Goal: Information Seeking & Learning: Learn about a topic

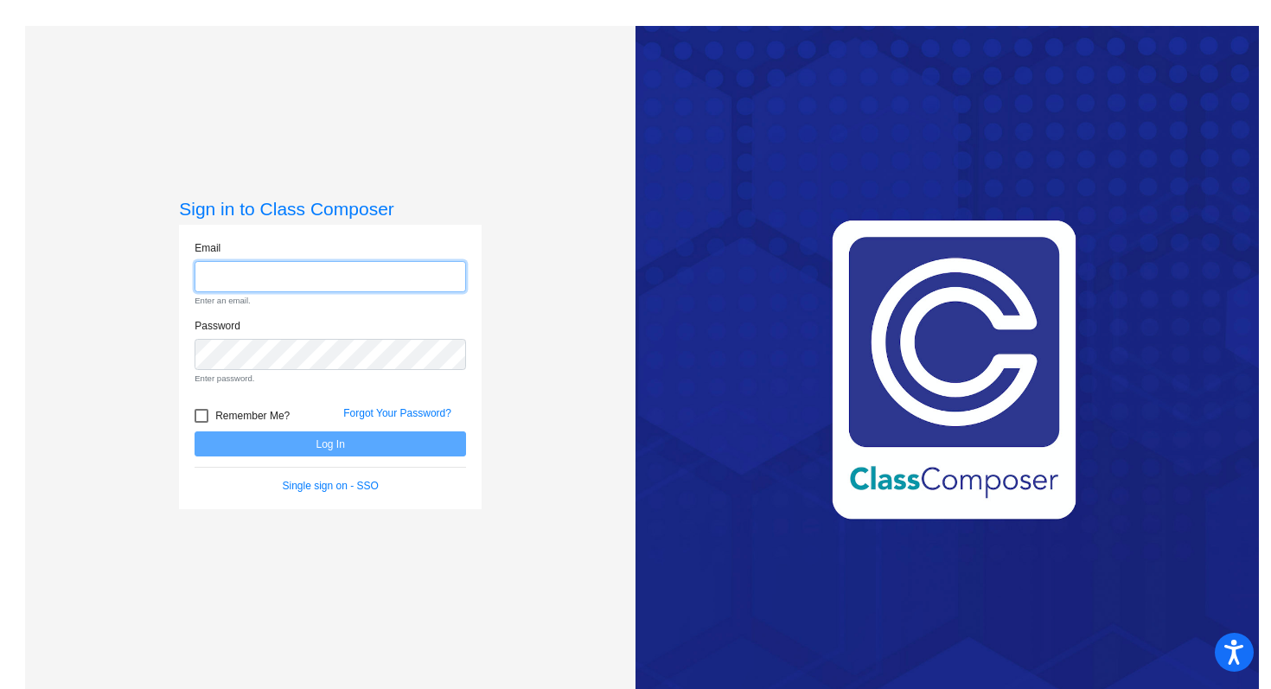
type input "[EMAIL_ADDRESS][DOMAIN_NAME]"
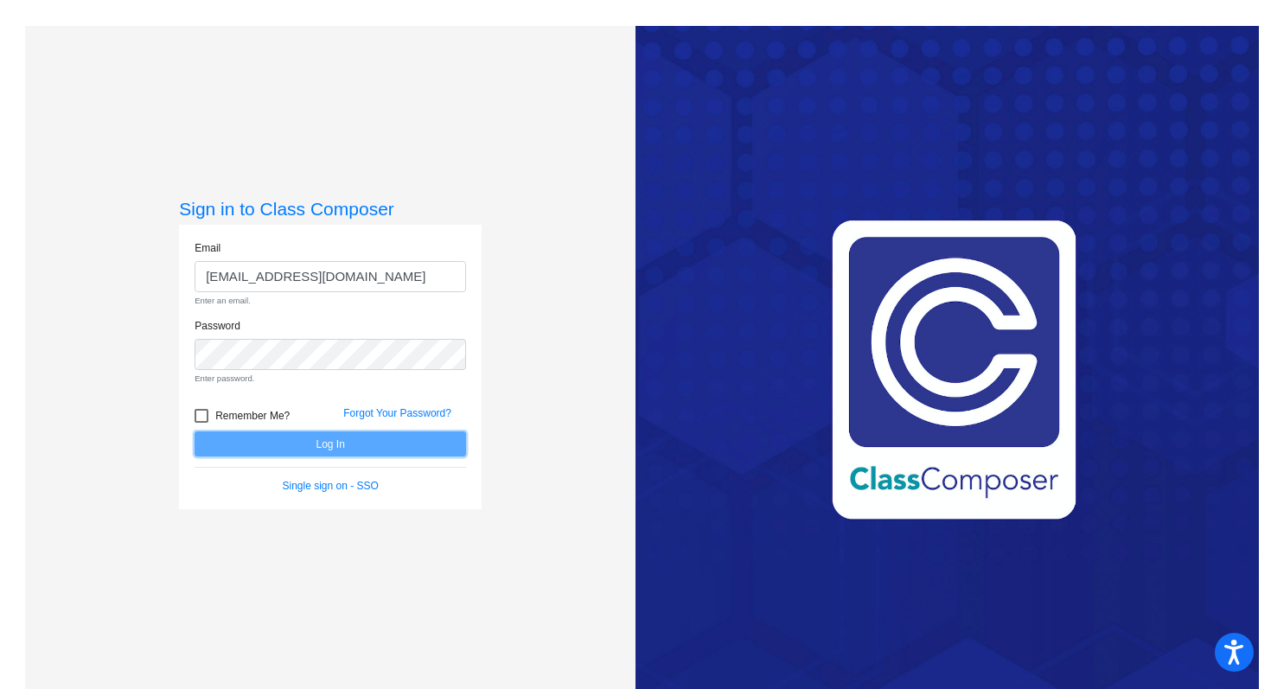
click at [339, 433] on form "Email [EMAIL_ADDRESS][DOMAIN_NAME] Enter an email. Password Enter password. Rem…" at bounding box center [331, 367] width 272 height 254
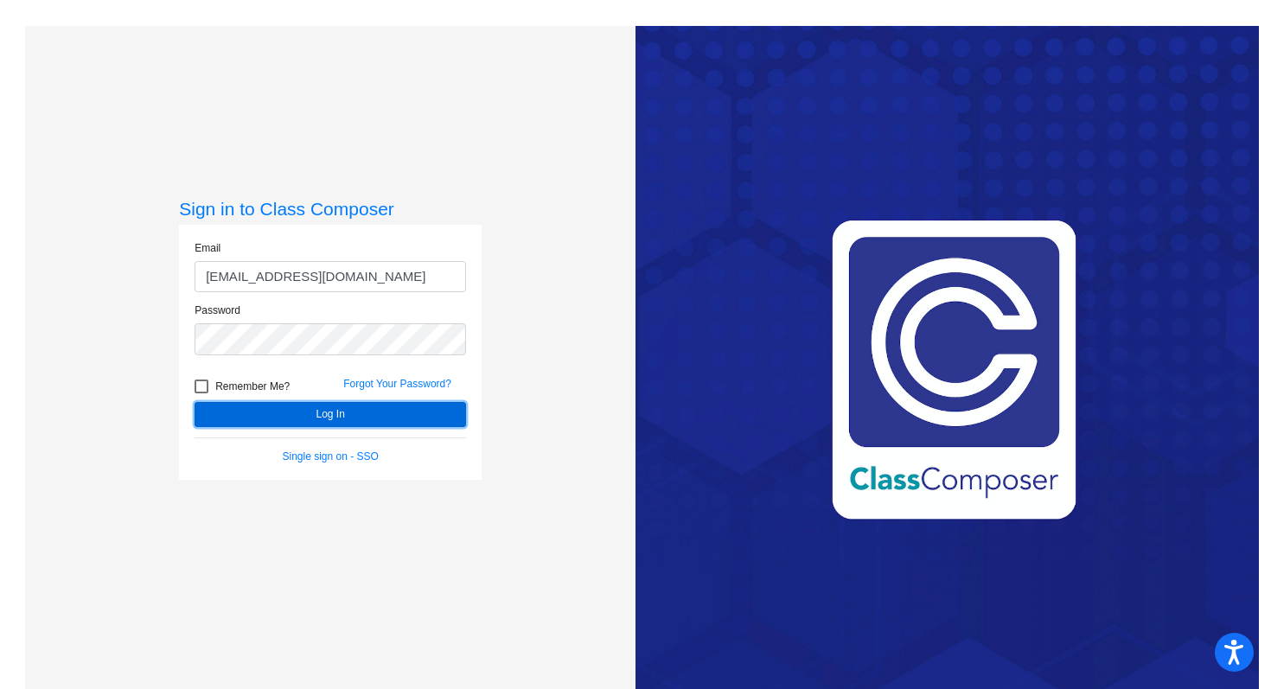
click at [342, 415] on button "Log In" at bounding box center [331, 414] width 272 height 25
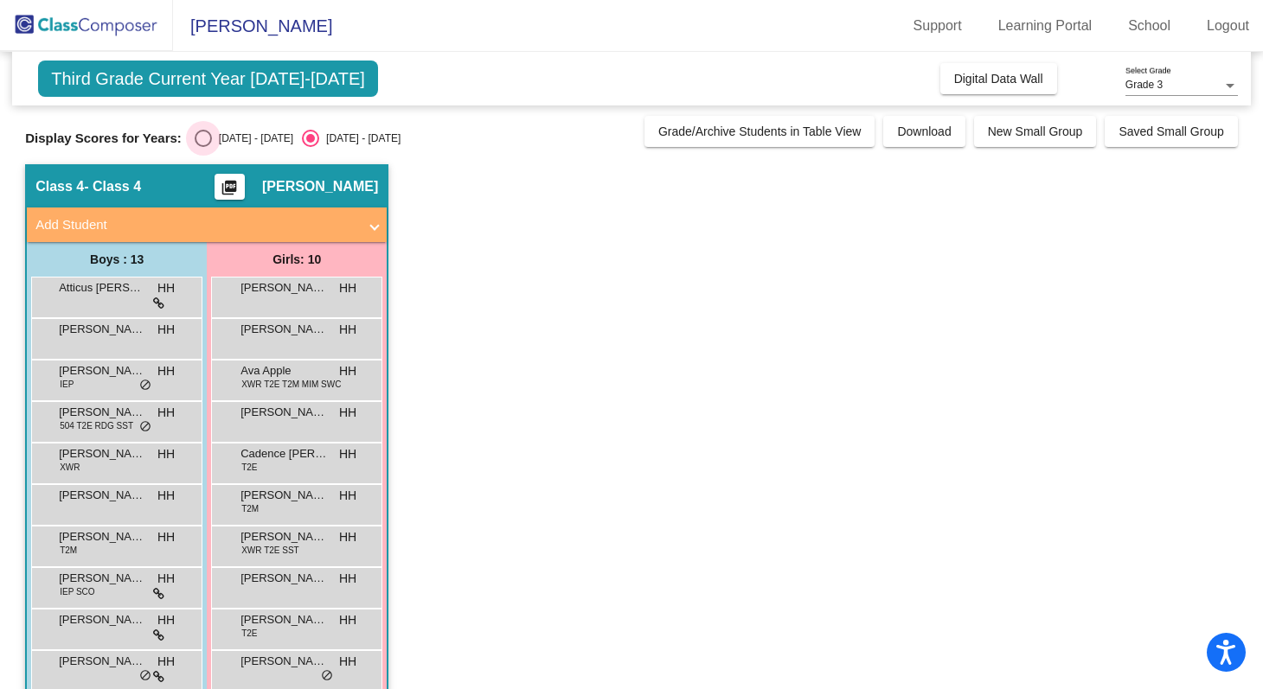
click at [218, 146] on div "[DATE] - [DATE]" at bounding box center [252, 139] width 81 height 16
click at [203, 147] on input "[DATE] - [DATE]" at bounding box center [202, 147] width 1 height 1
radio input "true"
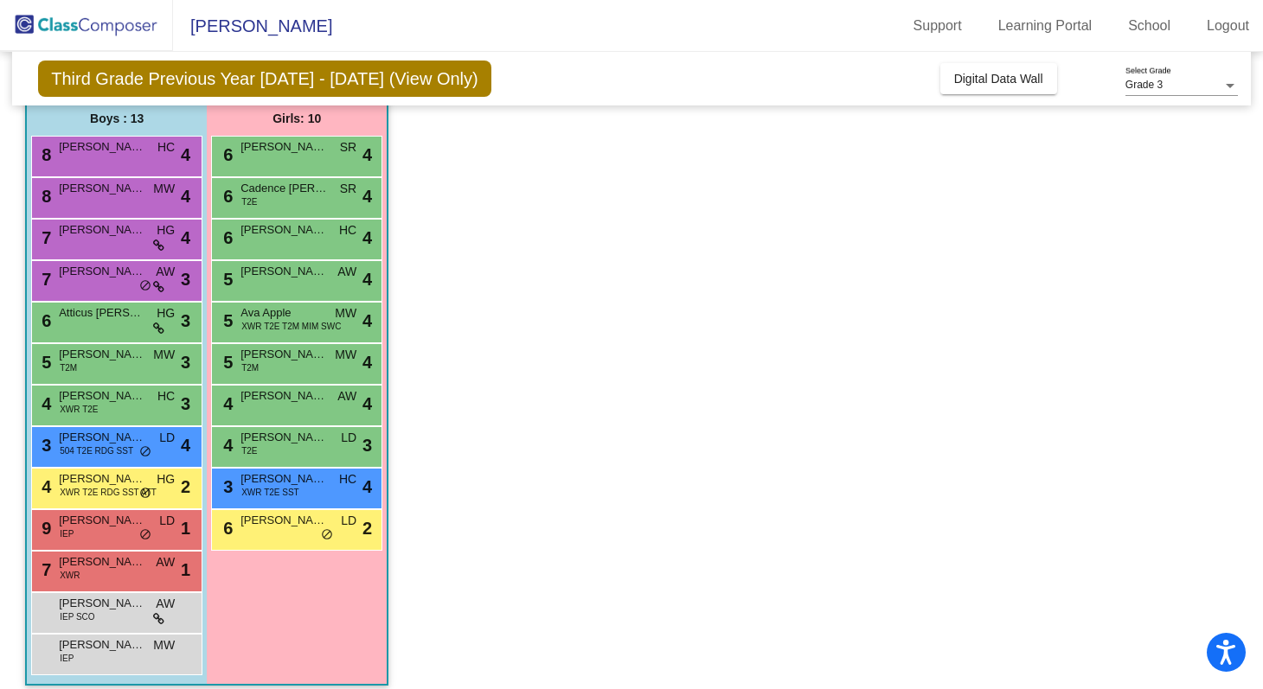
scroll to position [155, 0]
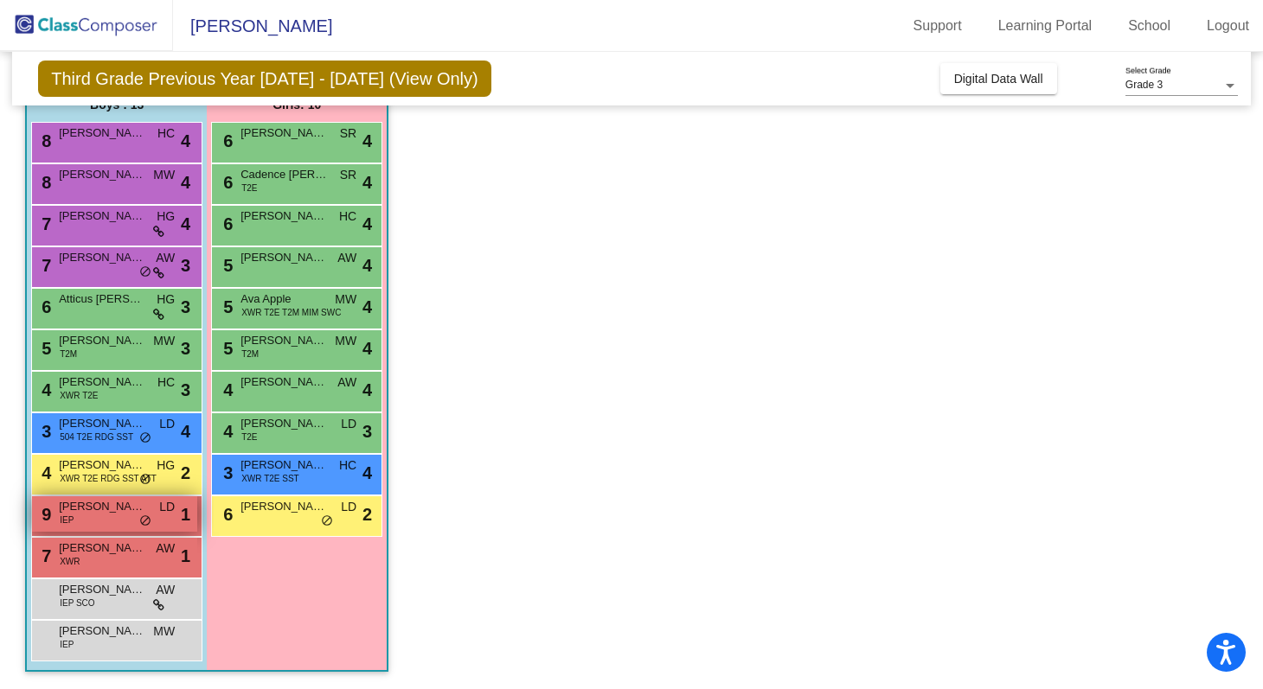
click at [107, 518] on div "9 [PERSON_NAME] IEP LD lock do_not_disturb_alt 1" at bounding box center [114, 513] width 165 height 35
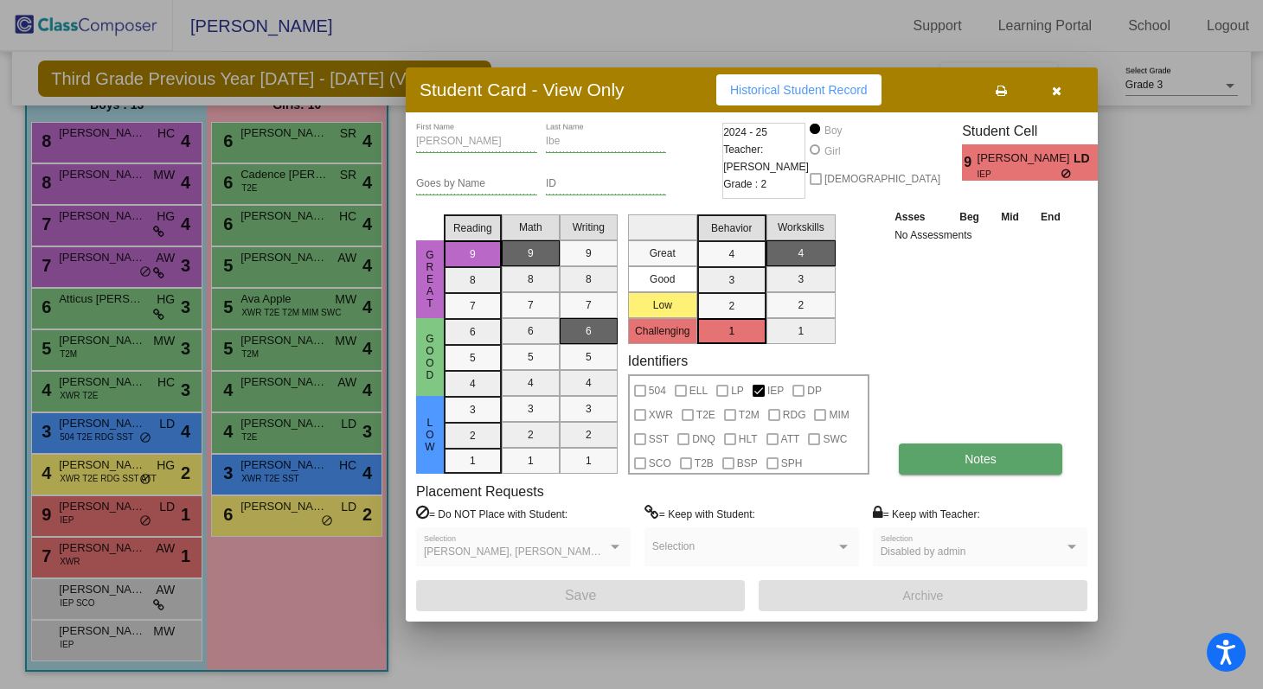
click at [924, 460] on button "Notes" at bounding box center [979, 459] width 163 height 31
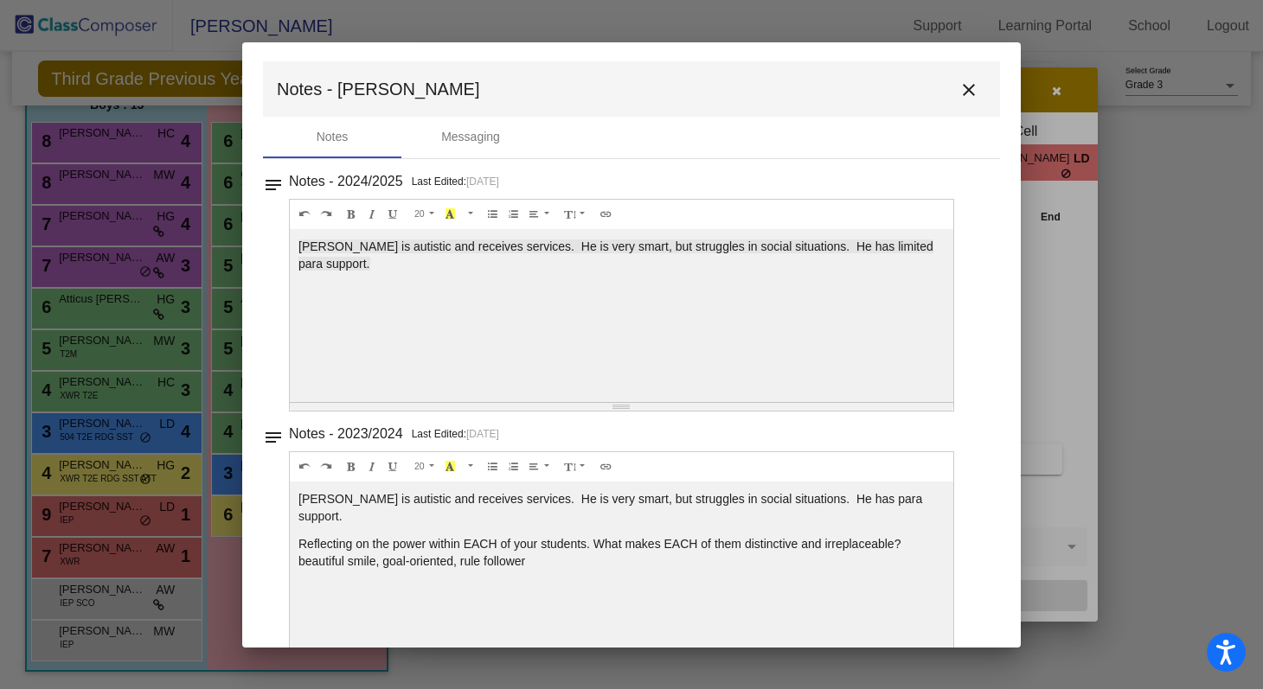
scroll to position [0, 0]
click at [961, 93] on mat-icon "close" at bounding box center [968, 91] width 21 height 21
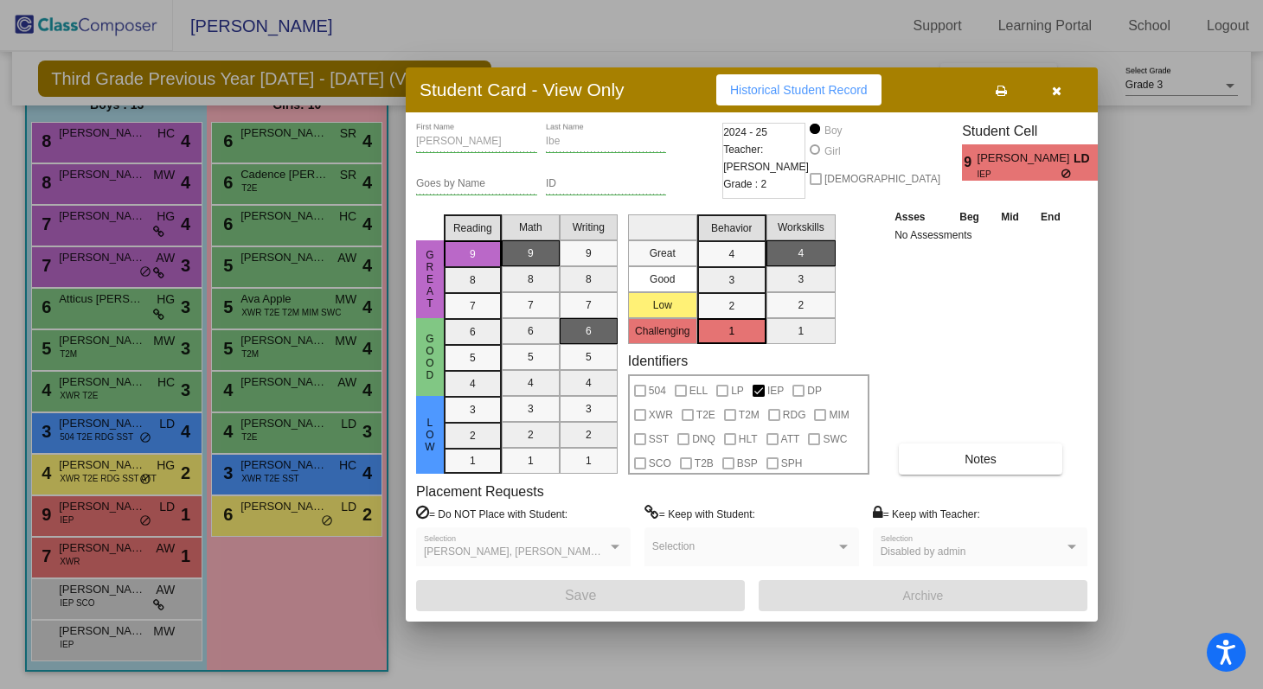
click at [1058, 88] on icon "button" at bounding box center [1057, 91] width 10 height 12
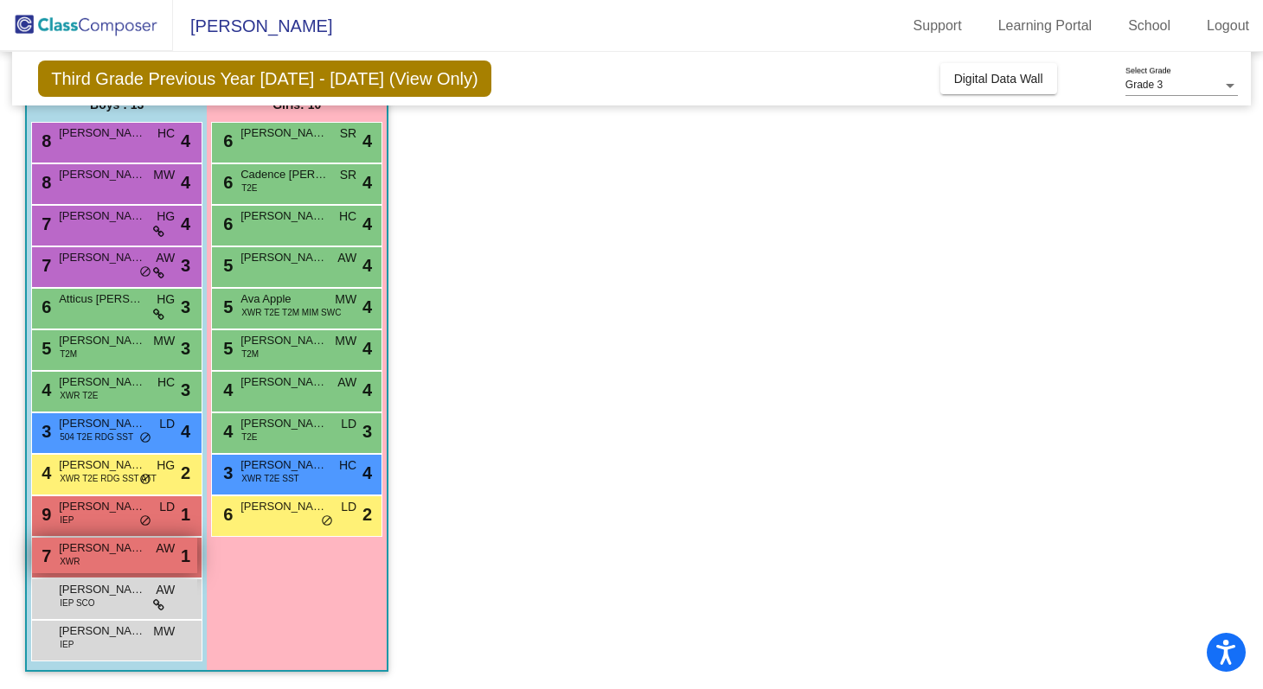
click at [130, 558] on div "7 [PERSON_NAME] XWR AW lock do_not_disturb_alt 1" at bounding box center [114, 555] width 165 height 35
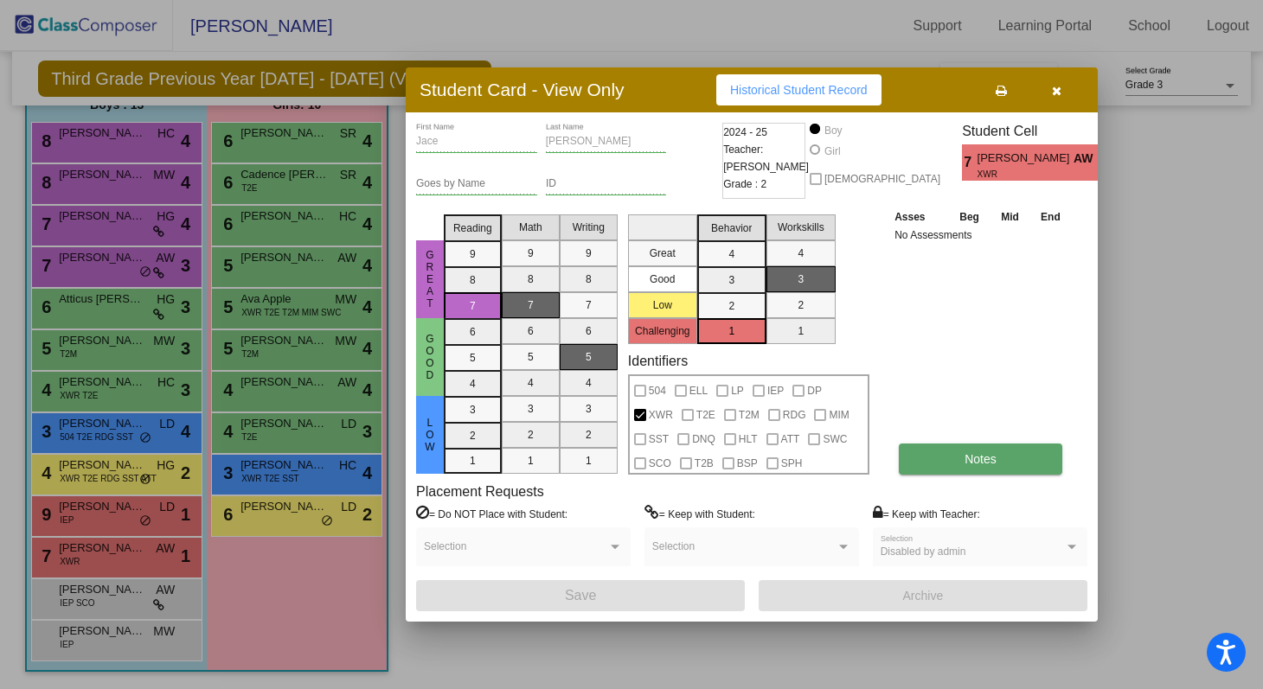
click at [955, 470] on button "Notes" at bounding box center [979, 459] width 163 height 31
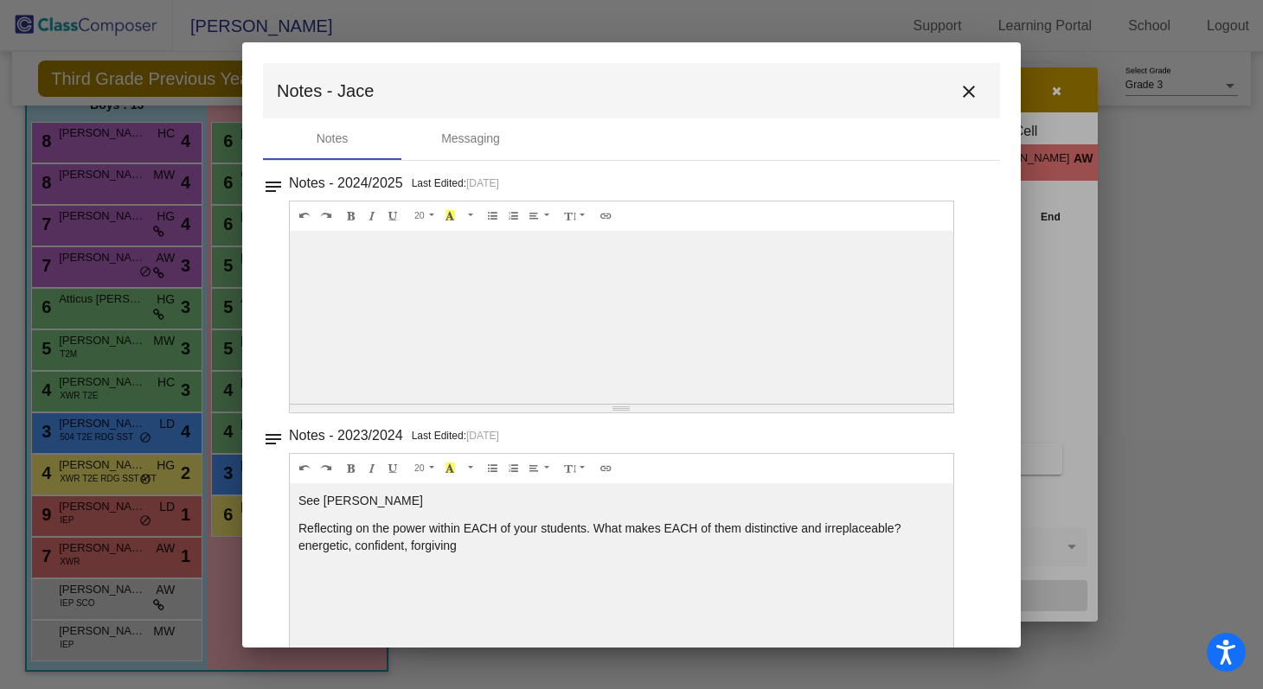
click at [547, 182] on div "Notes - 2024/2025 Last Edited: [DATE]" at bounding box center [639, 183] width 700 height 24
click at [958, 89] on mat-icon "close" at bounding box center [968, 91] width 21 height 21
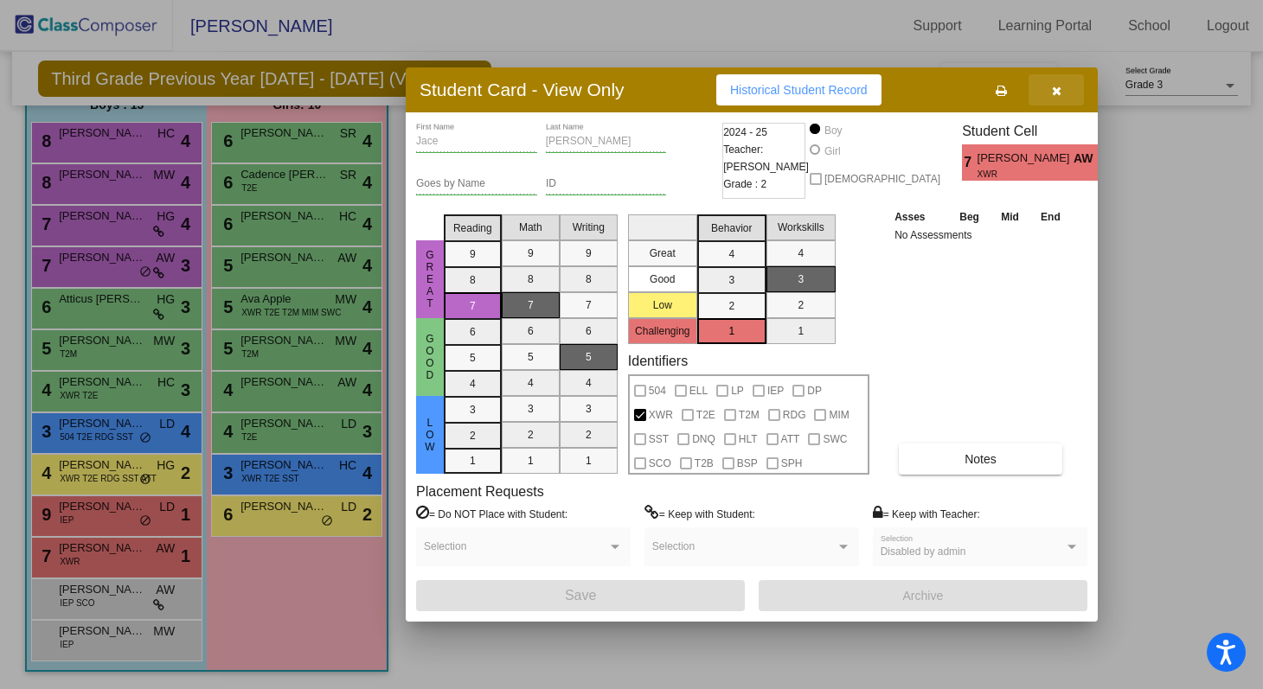
click at [1062, 94] on button "button" at bounding box center [1055, 89] width 55 height 31
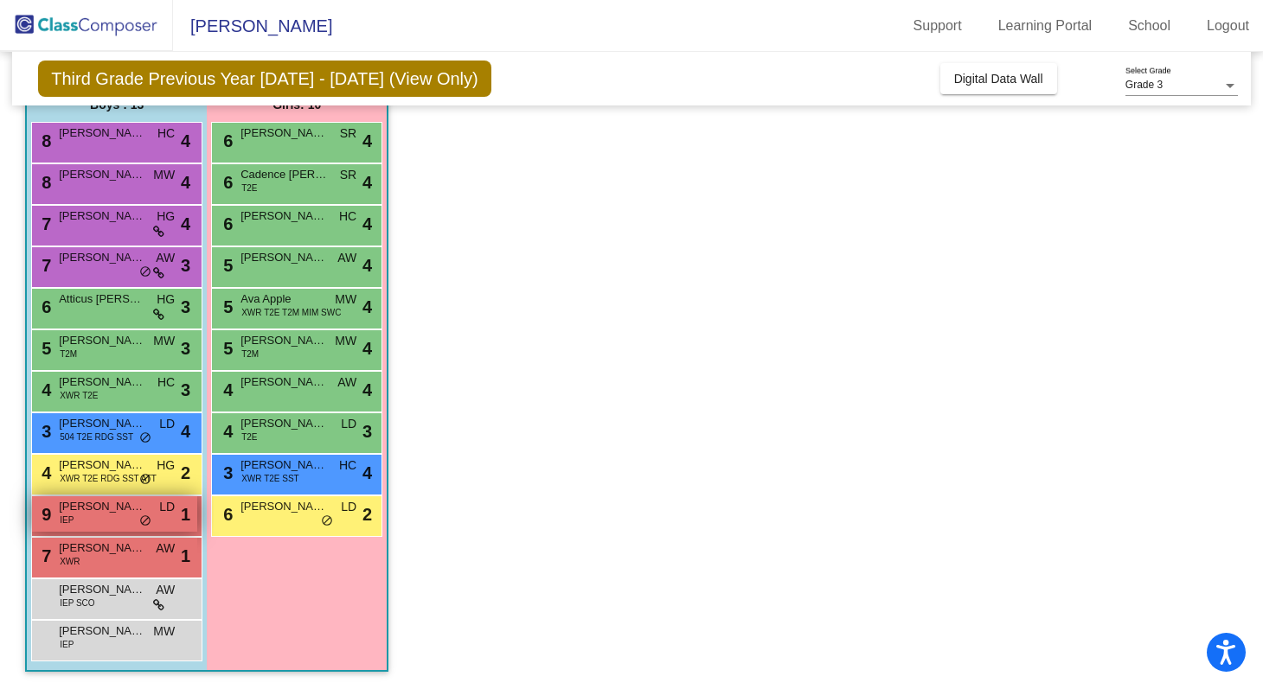
click at [150, 522] on span "do_not_disturb_alt" at bounding box center [145, 522] width 12 height 14
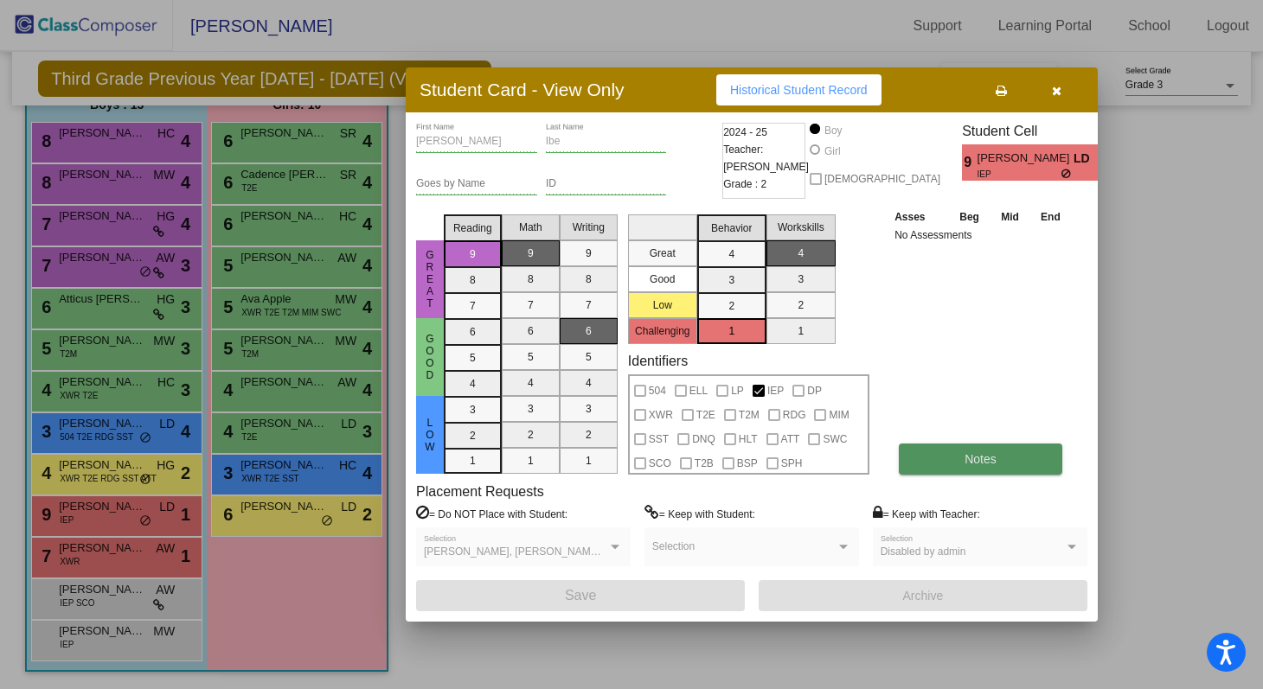
click at [969, 464] on span "Notes" at bounding box center [980, 459] width 32 height 14
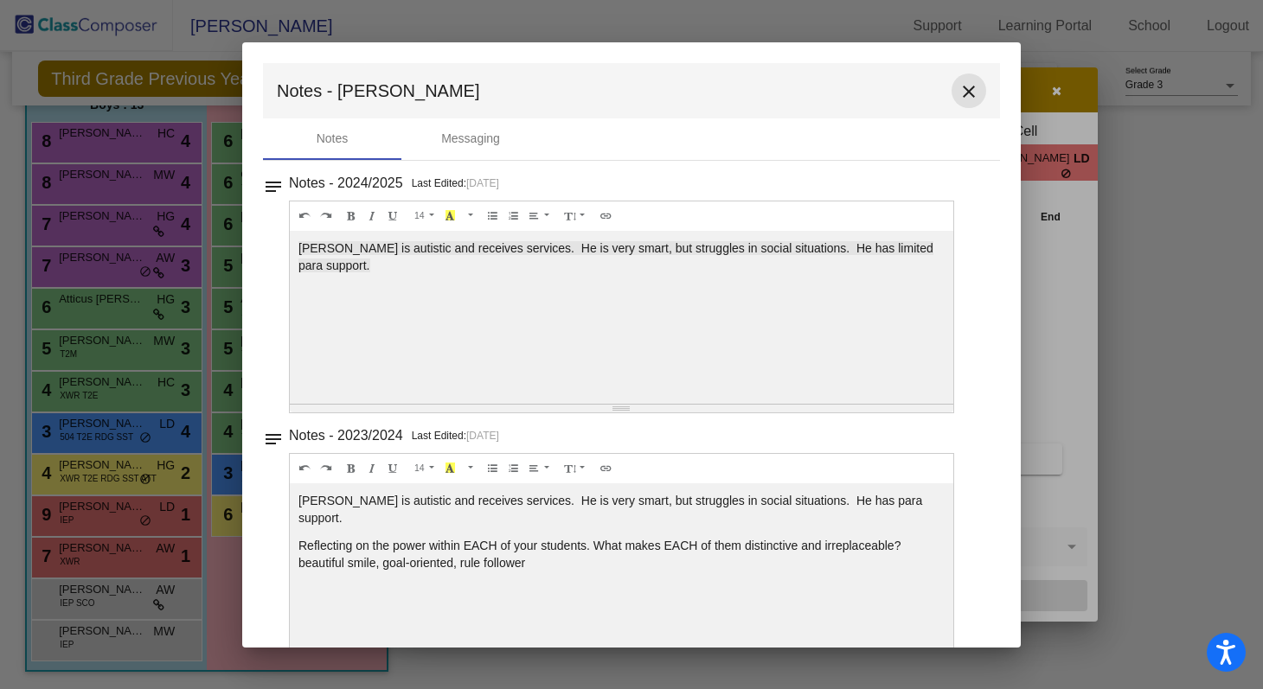
click at [964, 91] on mat-icon "close" at bounding box center [968, 91] width 21 height 21
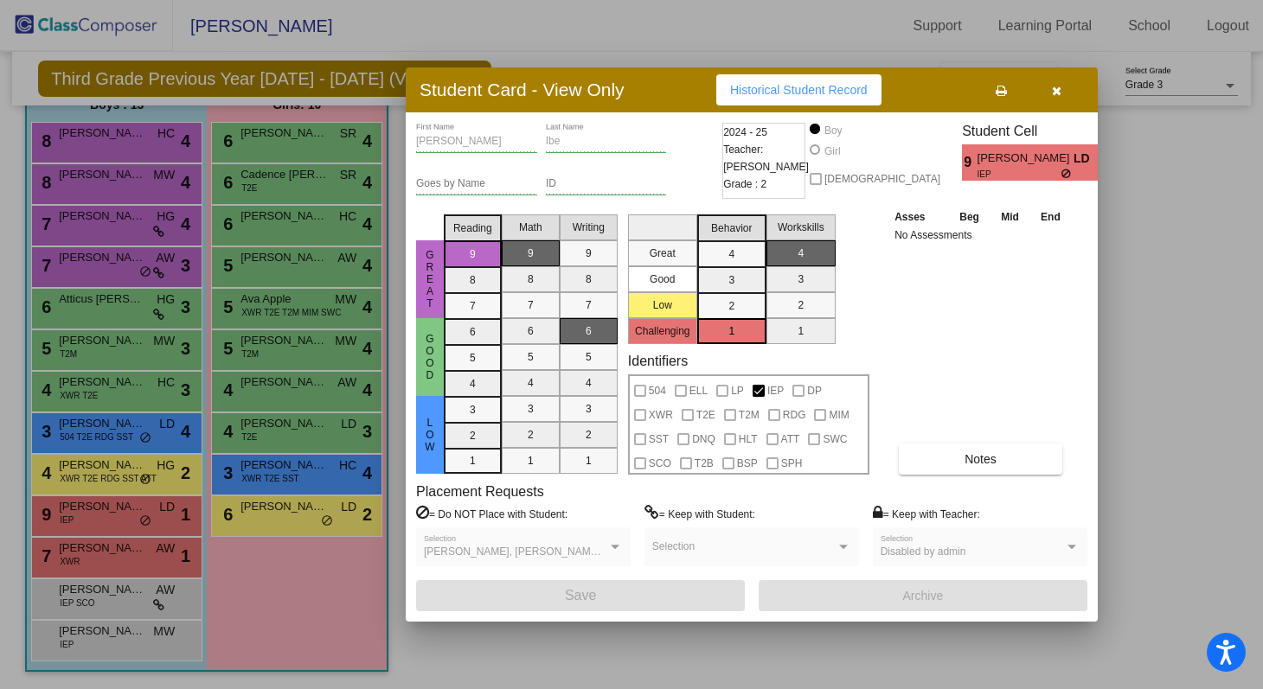
click at [1053, 94] on icon "button" at bounding box center [1057, 91] width 10 height 12
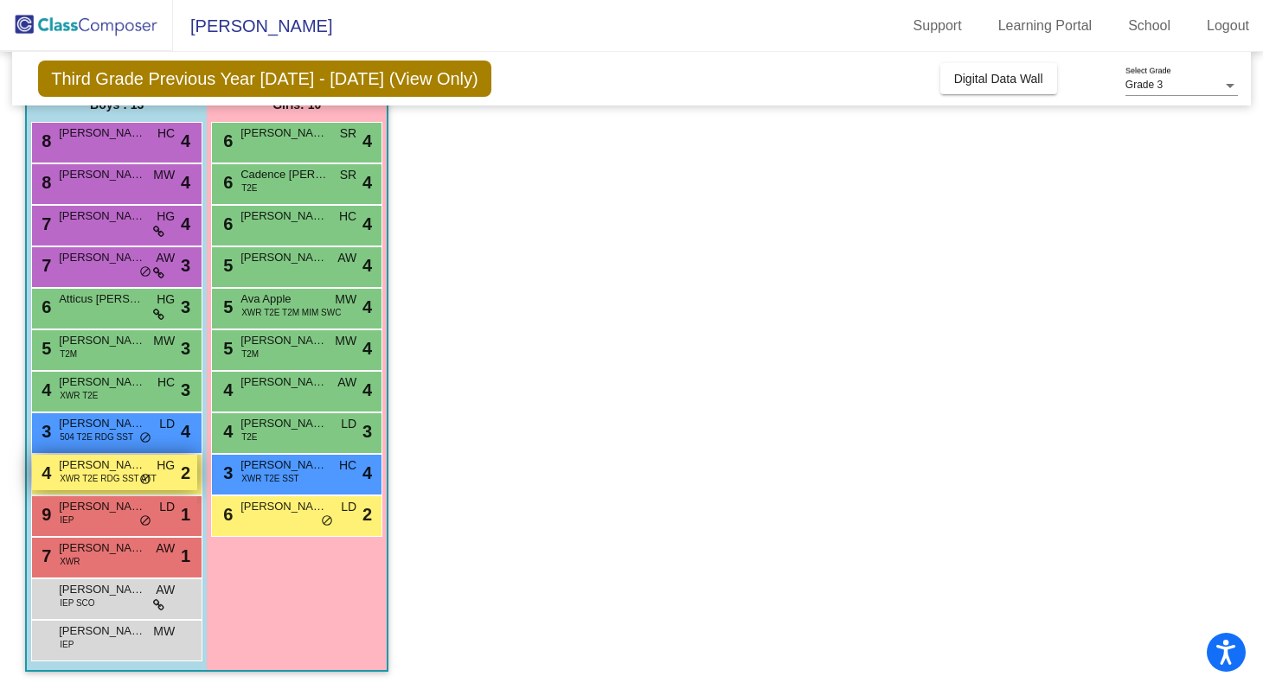
click at [130, 472] on span "XWR T2E RDG SST ATT" at bounding box center [108, 478] width 97 height 13
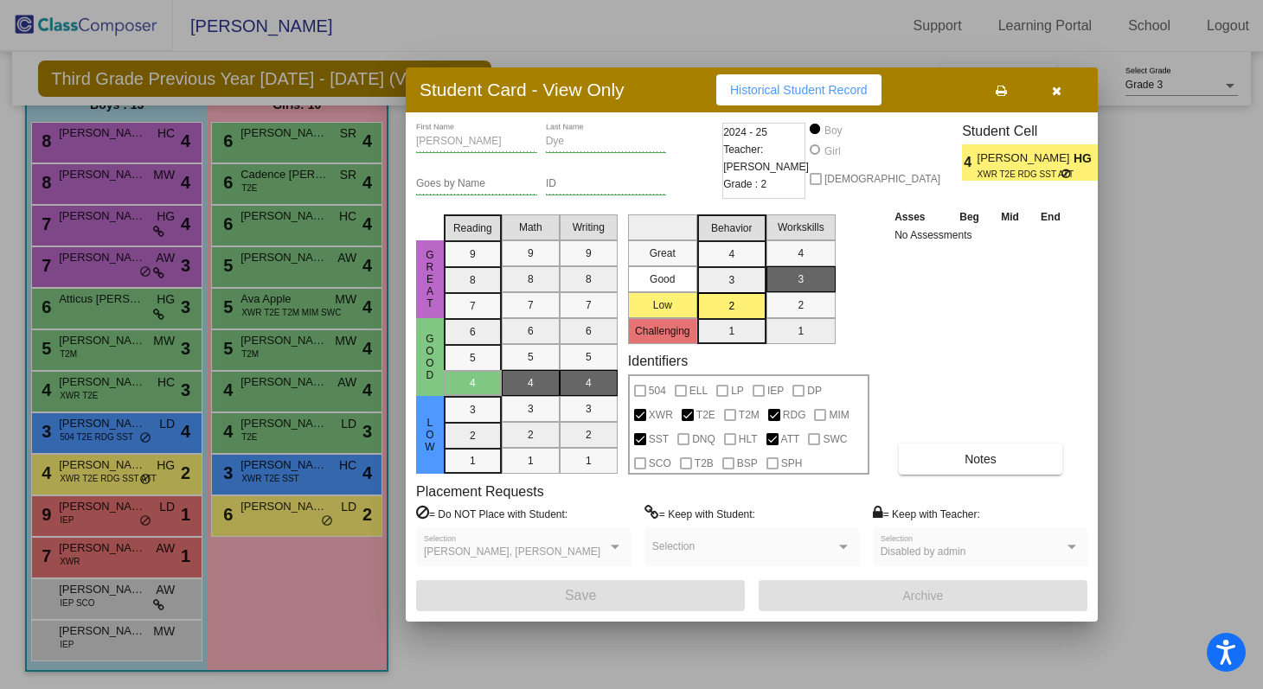
click at [1053, 93] on icon "button" at bounding box center [1057, 91] width 10 height 12
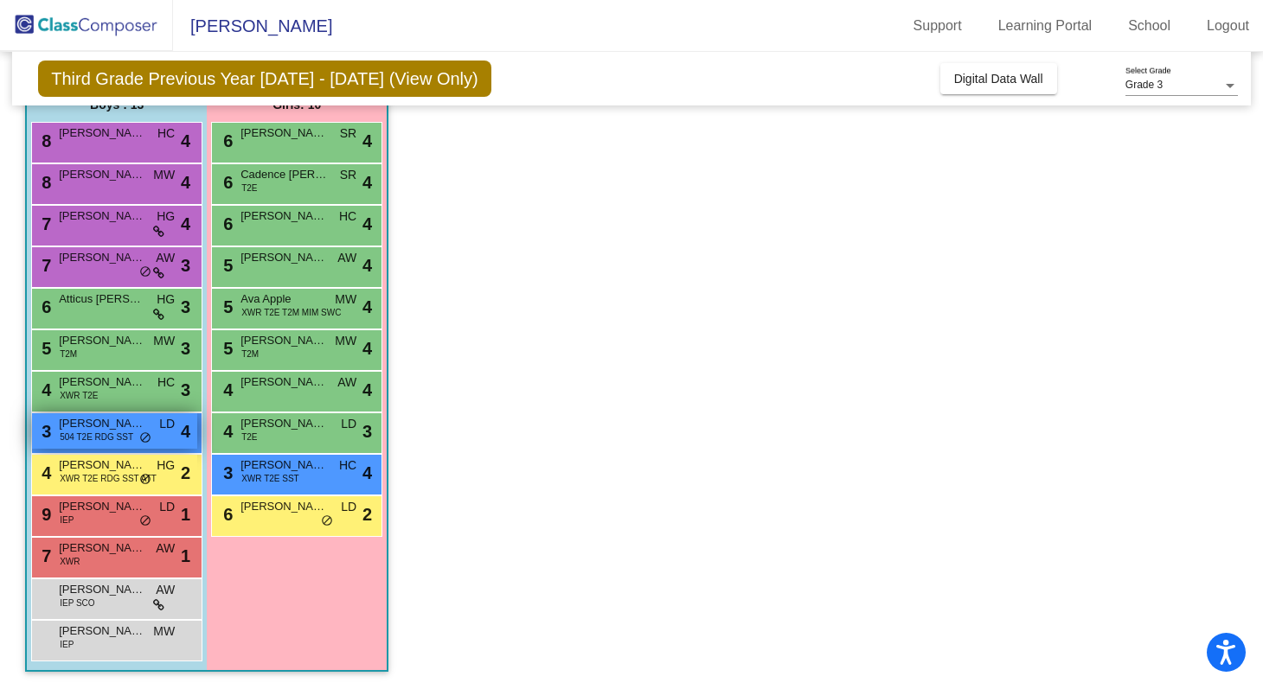
click at [144, 435] on span "do_not_disturb_alt" at bounding box center [145, 439] width 12 height 14
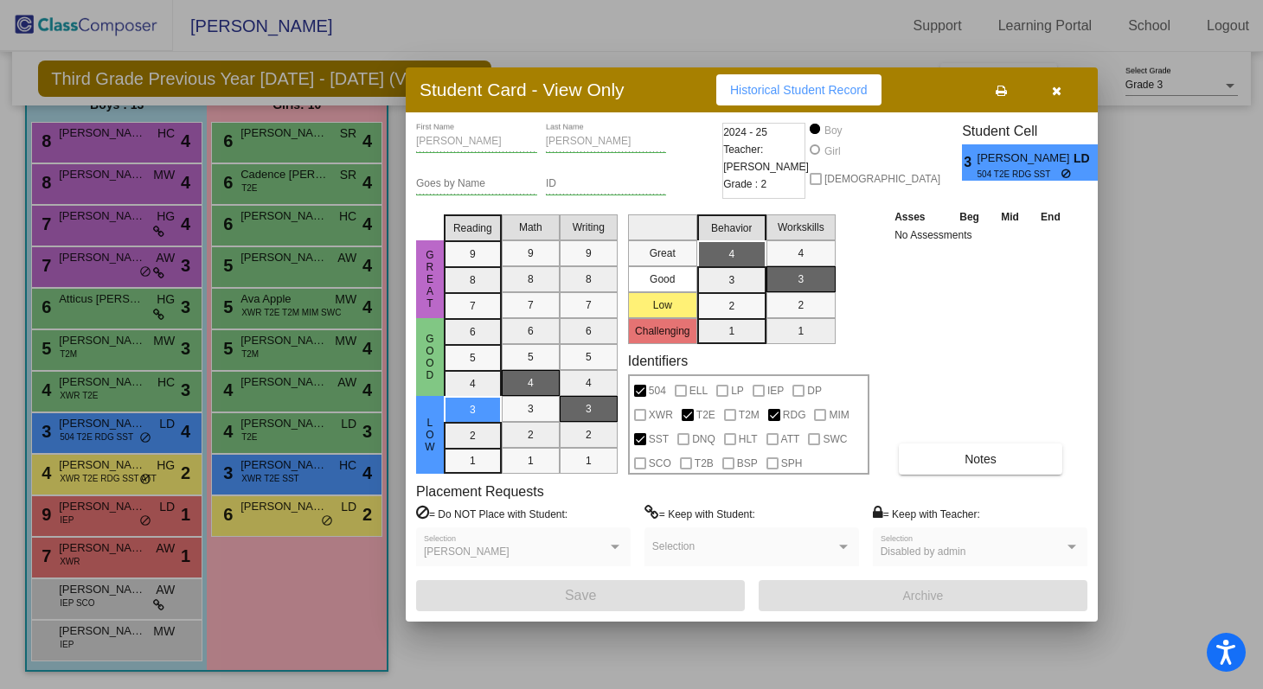
click at [1061, 91] on button "button" at bounding box center [1055, 89] width 55 height 31
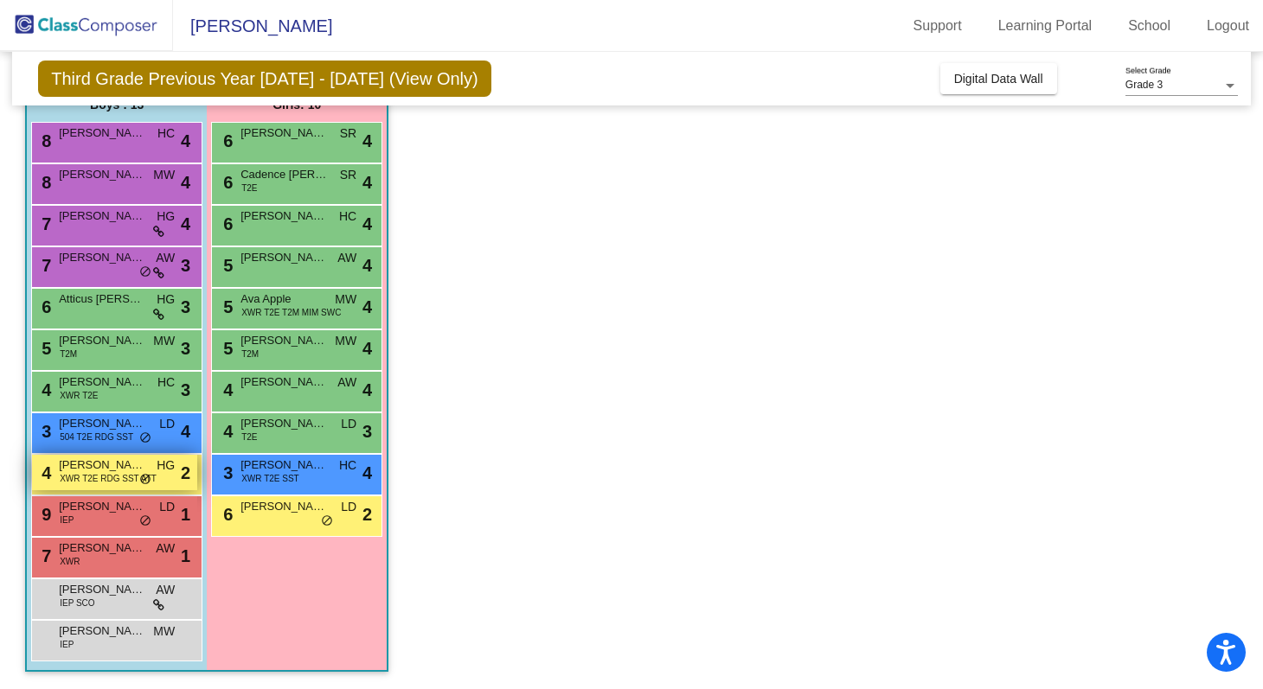
click at [156, 486] on div "4 [PERSON_NAME] XWR T2E RDG SST ATT HG lock do_not_disturb_alt 2" at bounding box center [114, 472] width 165 height 35
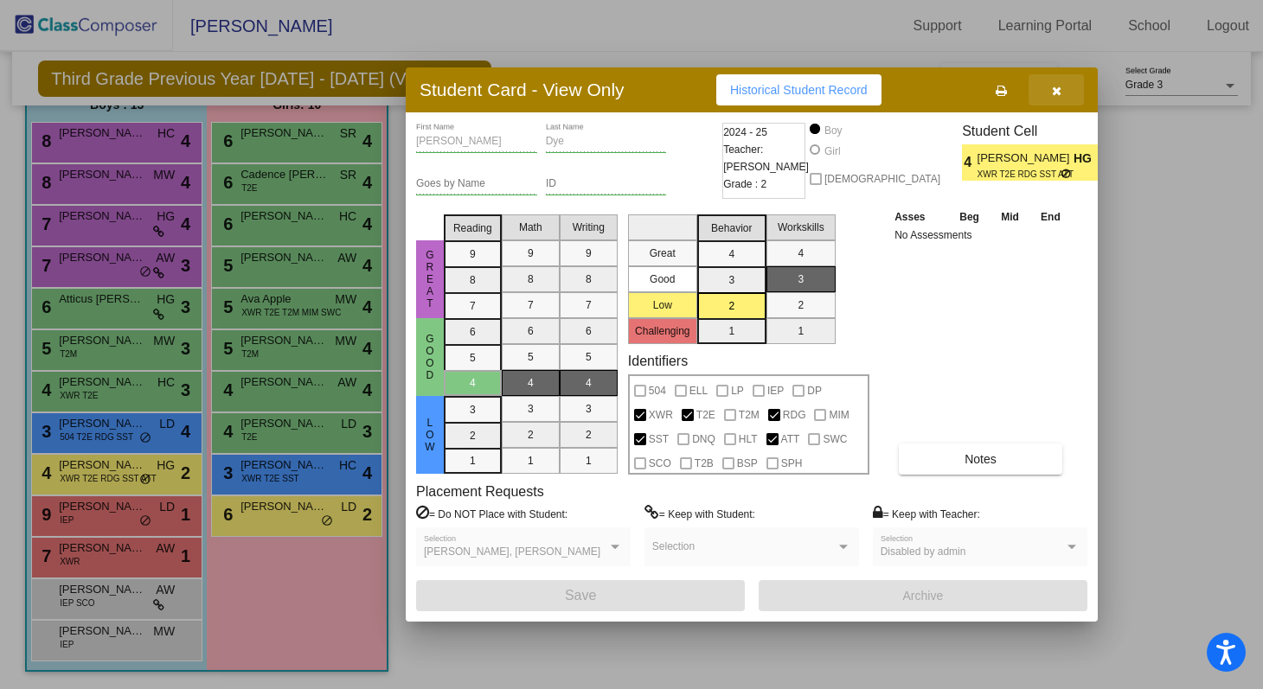
click at [1052, 98] on button "button" at bounding box center [1055, 89] width 55 height 31
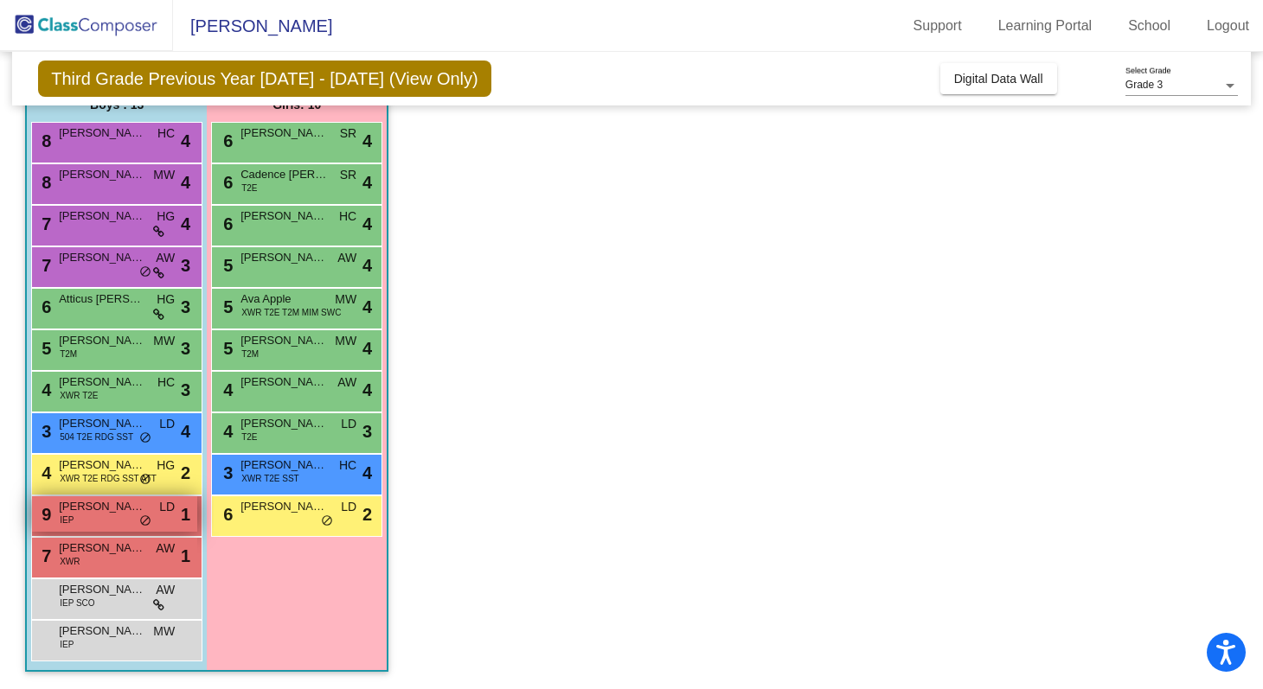
click at [146, 516] on span "do_not_disturb_alt" at bounding box center [145, 522] width 12 height 14
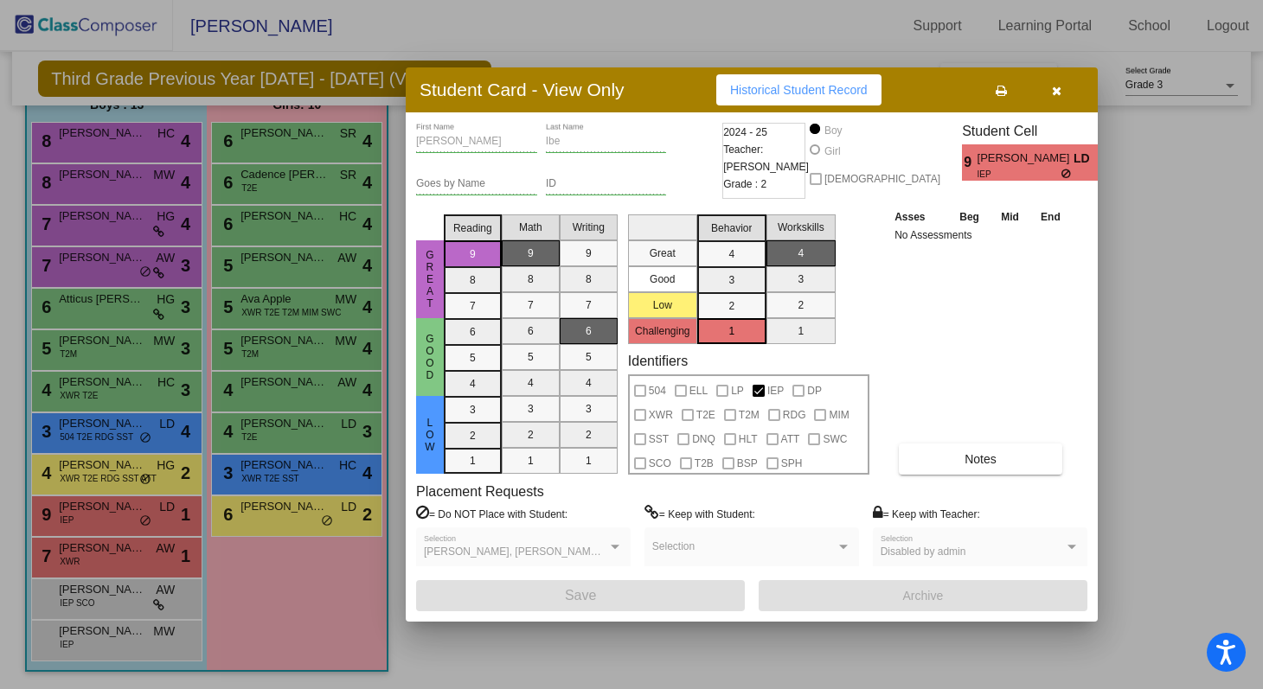
click at [1057, 90] on icon "button" at bounding box center [1057, 91] width 10 height 12
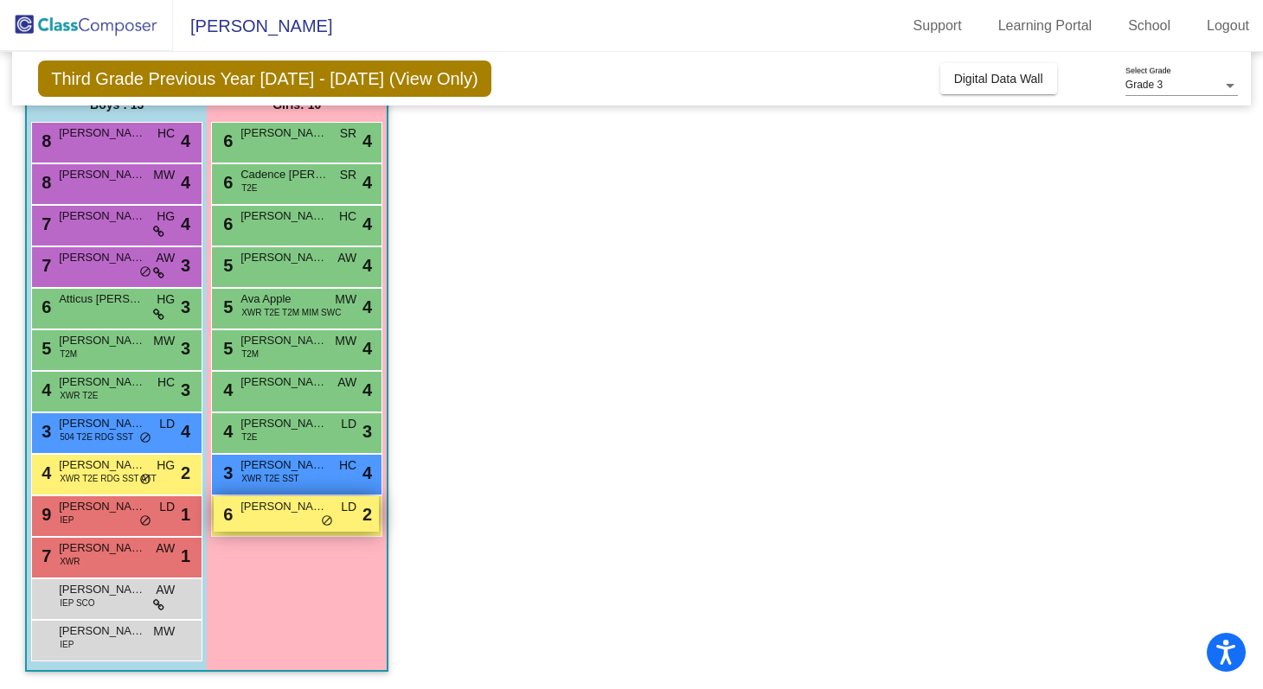
click at [317, 512] on span "[PERSON_NAME]" at bounding box center [283, 506] width 86 height 17
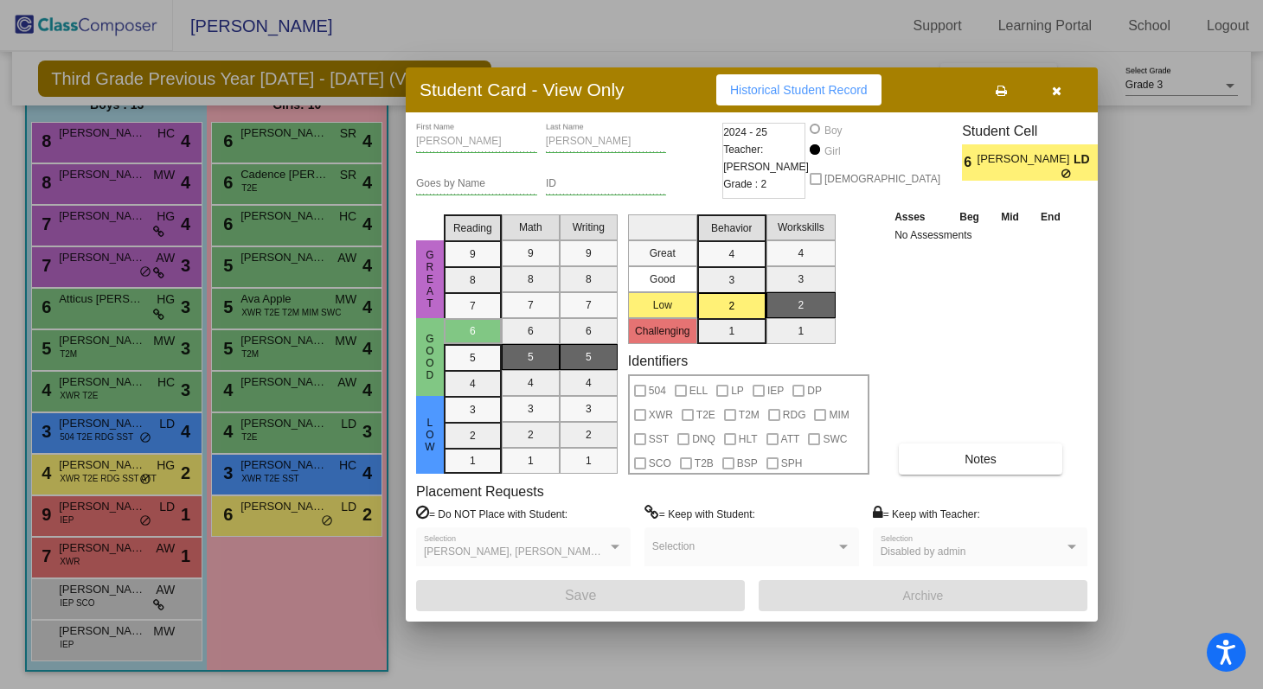
click at [1060, 86] on icon "button" at bounding box center [1057, 91] width 10 height 12
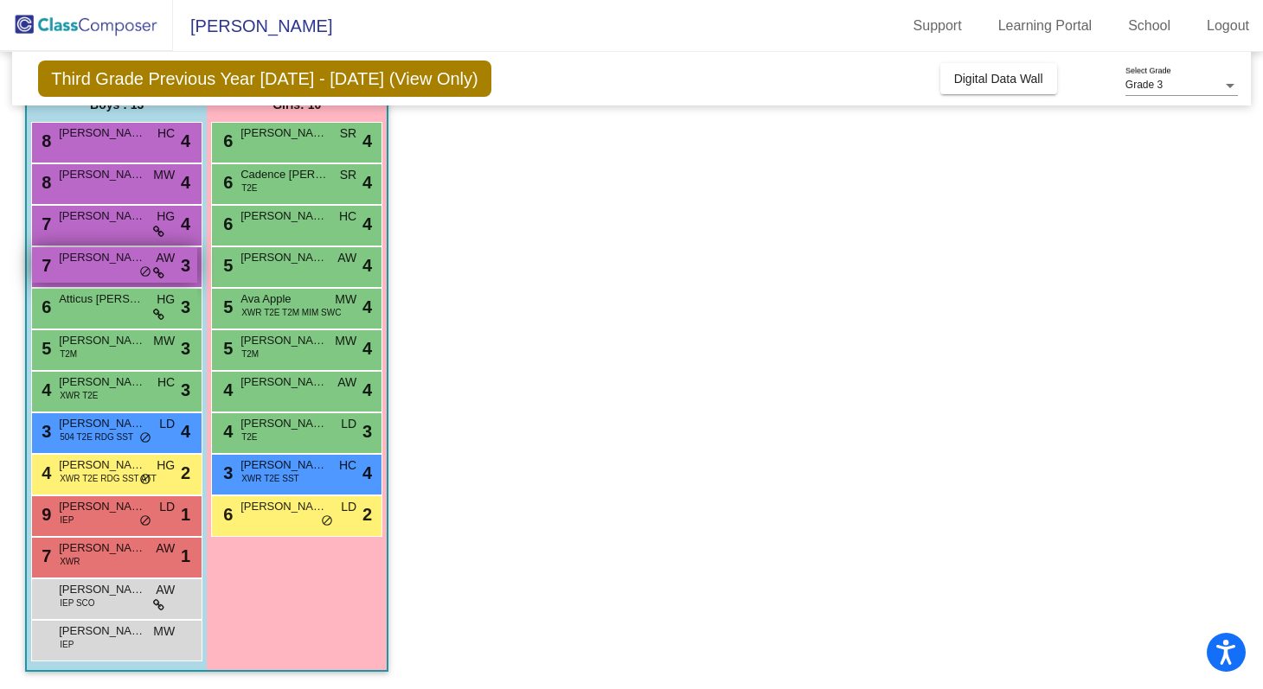
click at [129, 272] on div "7 Jaxon [PERSON_NAME] lock do_not_disturb_alt 3" at bounding box center [114, 264] width 165 height 35
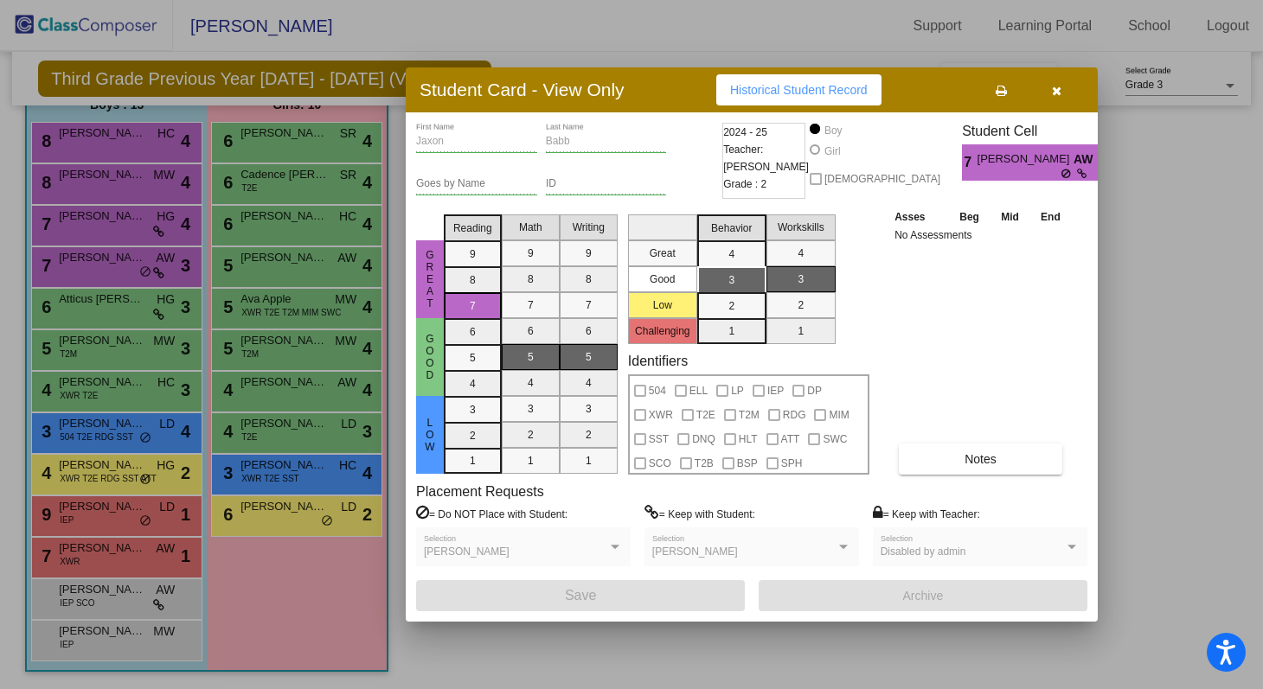
click at [1051, 99] on button "button" at bounding box center [1055, 89] width 55 height 31
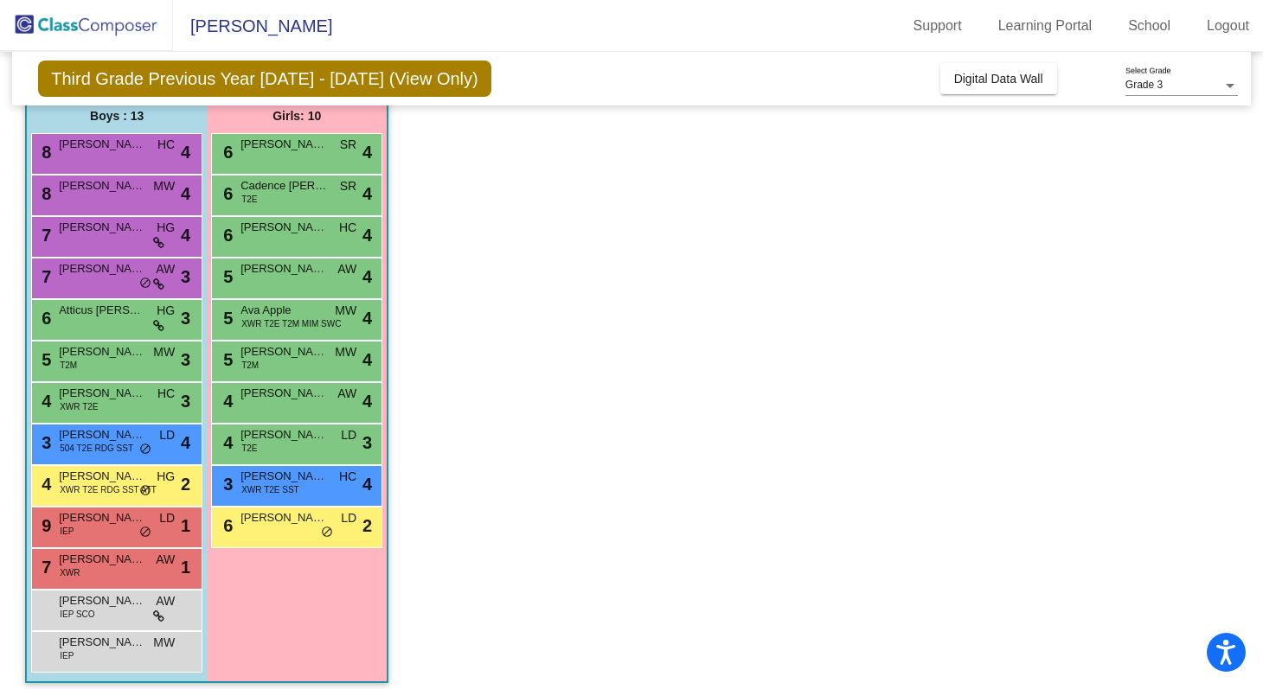
scroll to position [152, 0]
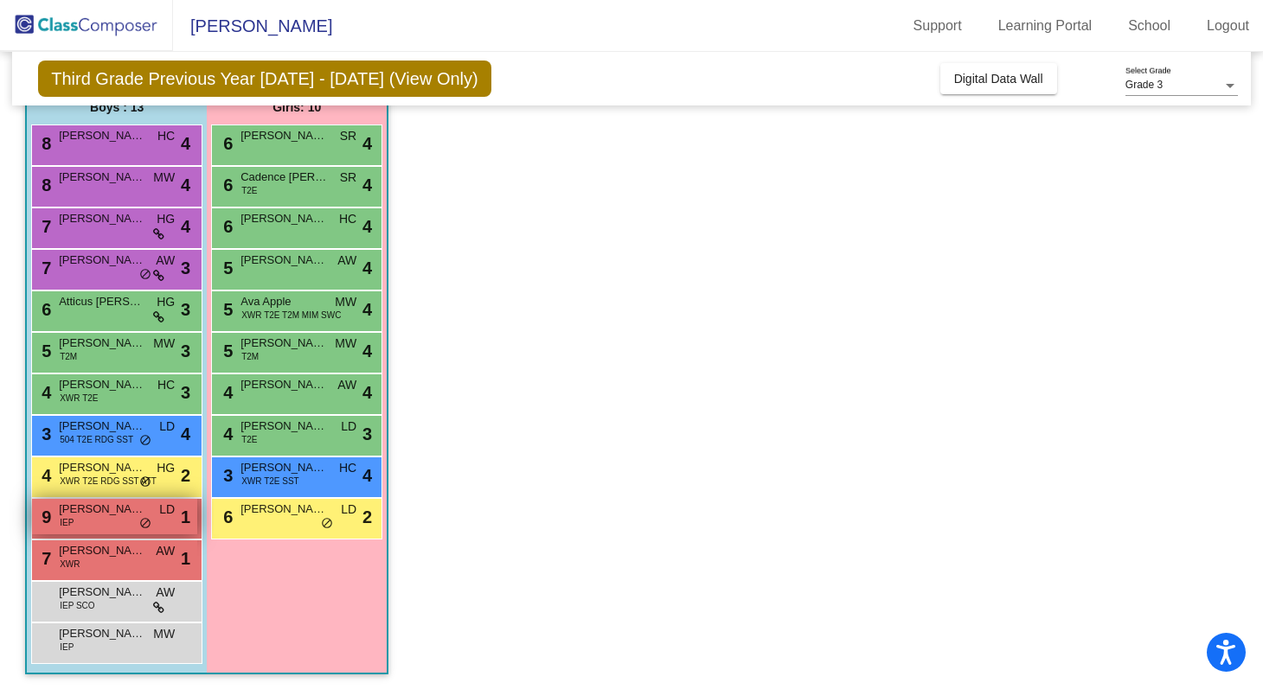
click at [85, 518] on div "9 [PERSON_NAME] IEP LD lock do_not_disturb_alt 1" at bounding box center [114, 516] width 165 height 35
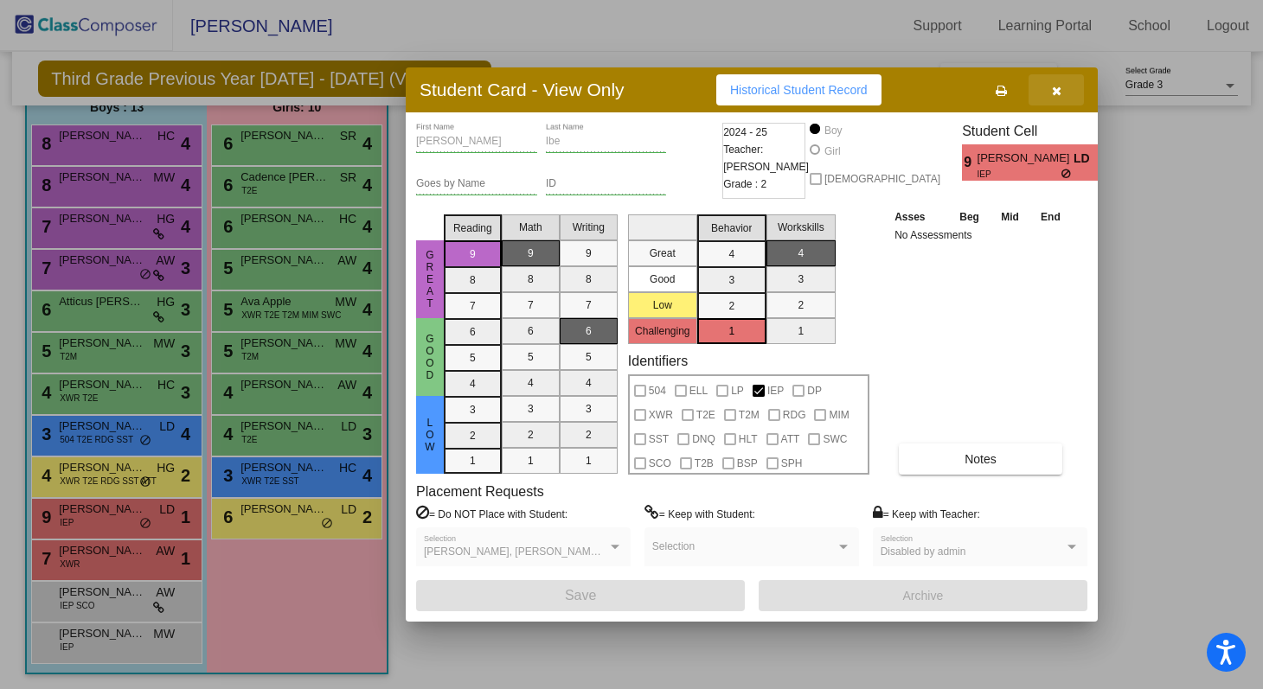
click at [1063, 89] on button "button" at bounding box center [1055, 89] width 55 height 31
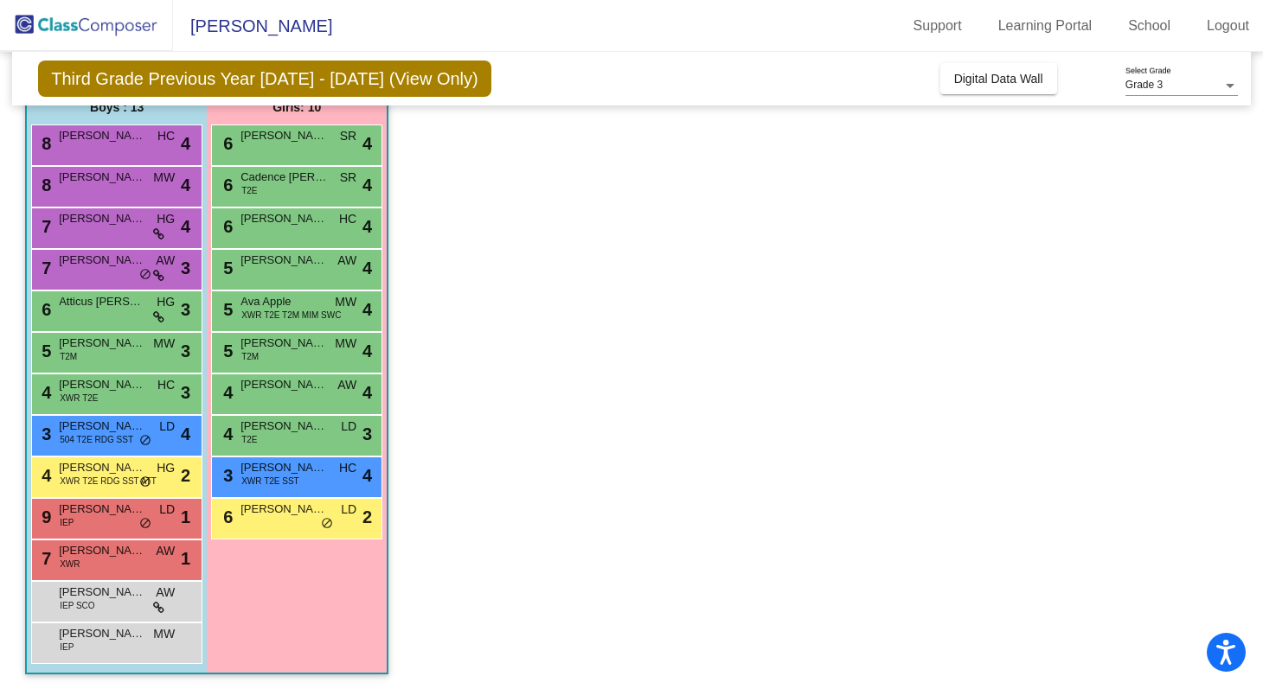
drag, startPoint x: 205, startPoint y: 332, endPoint x: 25, endPoint y: 196, distance: 225.4
click at [396, 368] on app-classroom "Class 4 - Class 4 picture_as_pdf [PERSON_NAME] Add Student First Name Last Name…" at bounding box center [631, 352] width 1212 height 680
